Goal: Check status: Check status

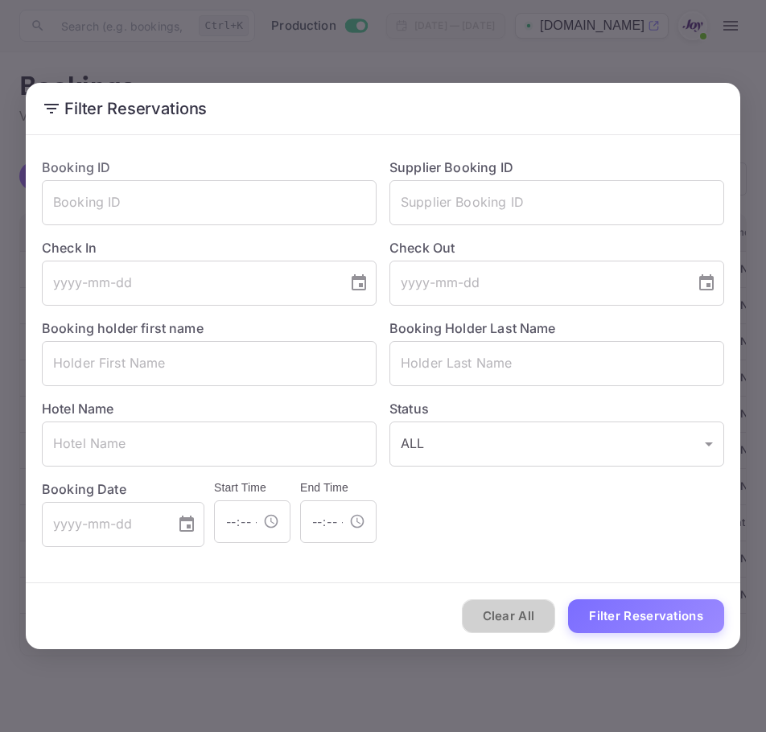
drag, startPoint x: 498, startPoint y: 625, endPoint x: 216, endPoint y: 138, distance: 563.0
click at [494, 622] on button "Clear All" at bounding box center [509, 616] width 94 height 35
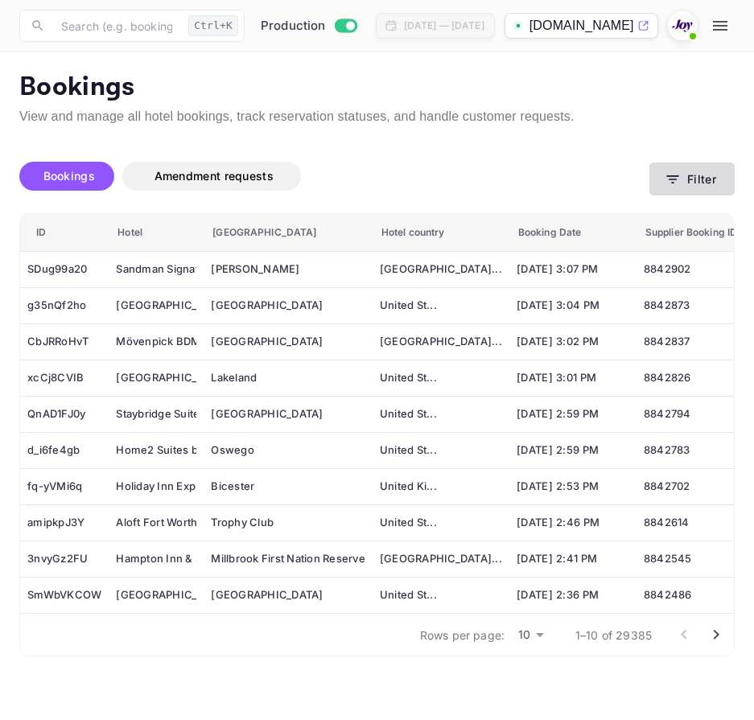
click at [701, 175] on button "Filter" at bounding box center [691, 179] width 85 height 33
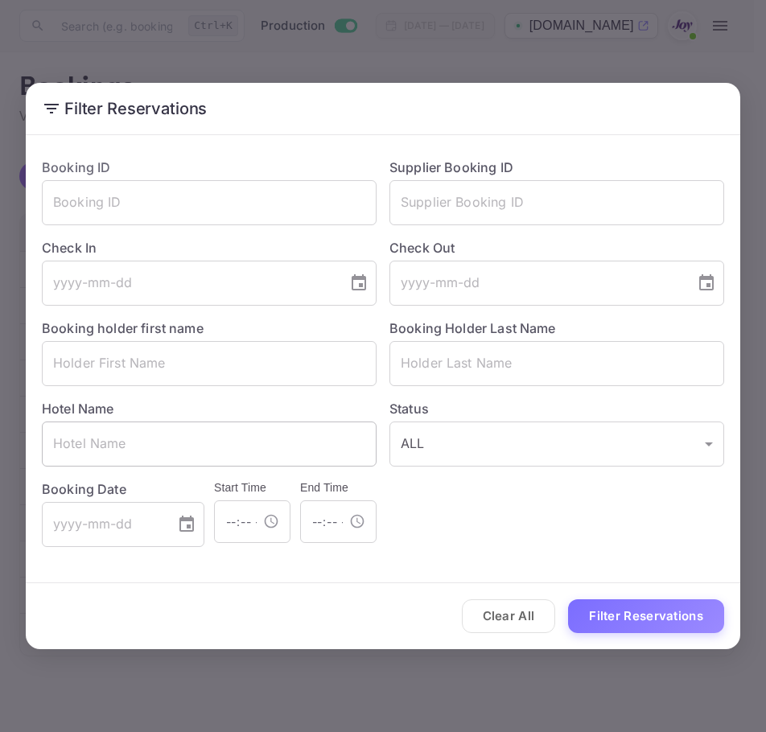
click at [218, 442] on input "text" at bounding box center [209, 444] width 335 height 45
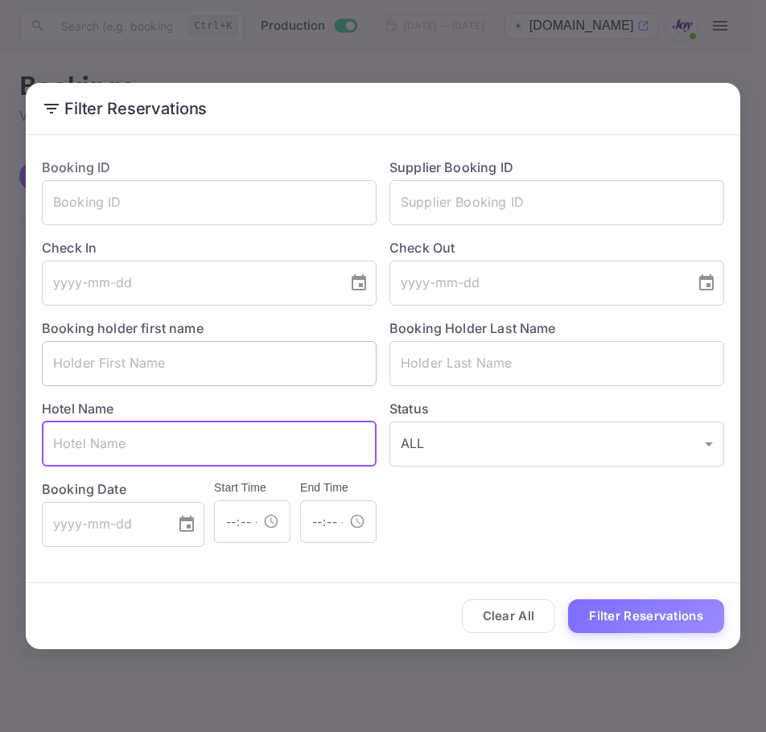
click at [179, 357] on input "text" at bounding box center [209, 363] width 335 height 45
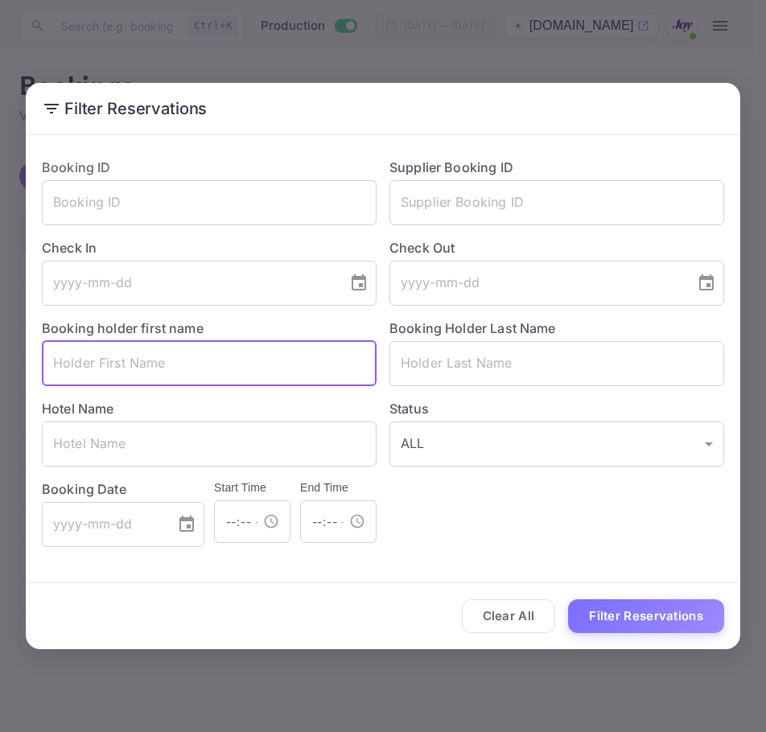
paste input "Bryony"
type input "Bryony"
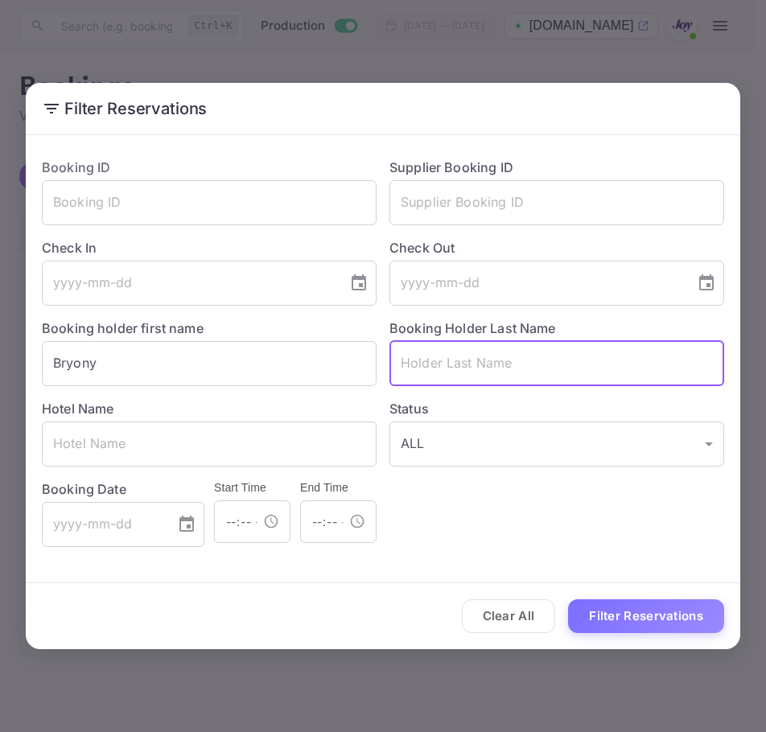
click at [426, 385] on input "text" at bounding box center [556, 363] width 335 height 45
paste input "[PERSON_NAME]"
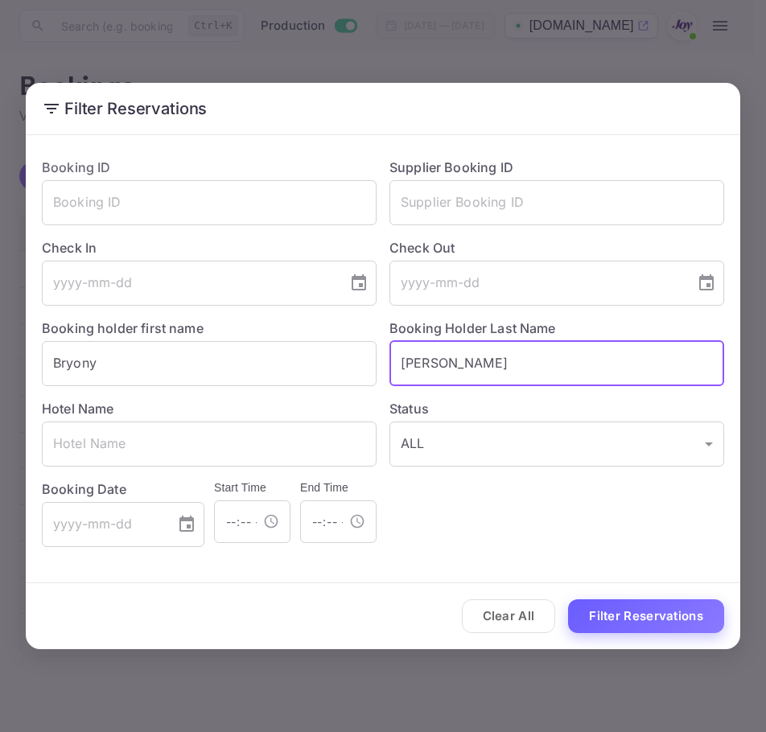
type input "[PERSON_NAME]"
click at [615, 610] on button "Filter Reservations" at bounding box center [646, 616] width 156 height 35
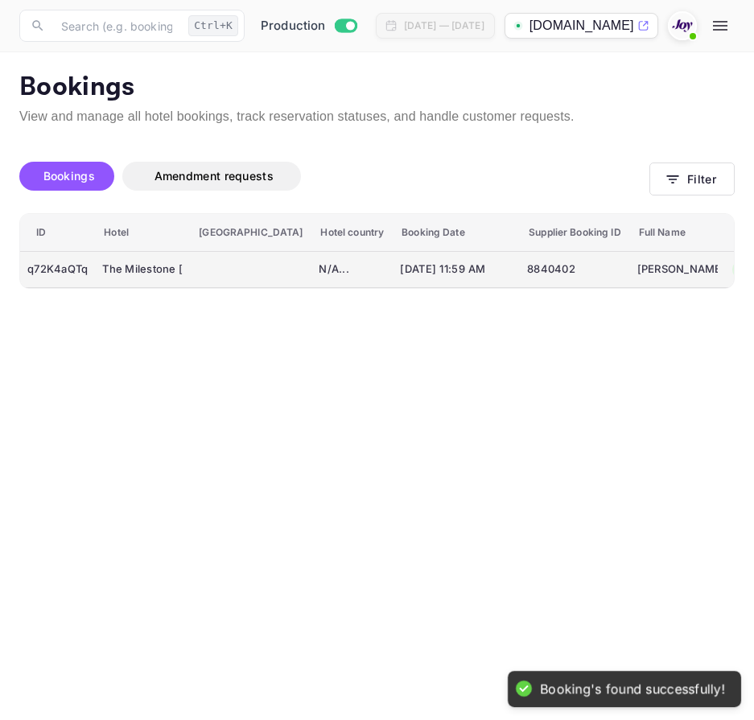
click at [87, 265] on div "q72K4aQTq" at bounding box center [57, 270] width 60 height 26
